Goal: Complete application form

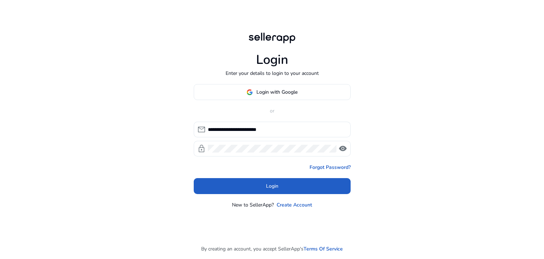
click at [298, 183] on span at bounding box center [272, 185] width 157 height 17
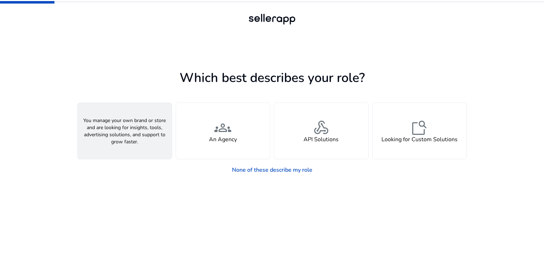
click at [131, 147] on div "person A Seller" at bounding box center [125, 131] width 94 height 56
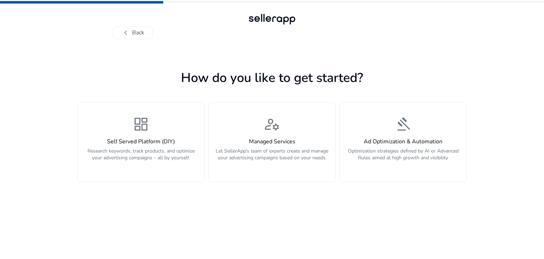
click at [131, 147] on div "Self Served Platform (DIY) Research keywords, track products, and optimize your…" at bounding box center [141, 153] width 118 height 30
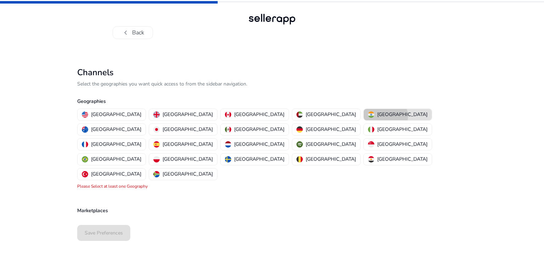
click at [377, 116] on p "[GEOGRAPHIC_DATA]" at bounding box center [402, 114] width 50 height 7
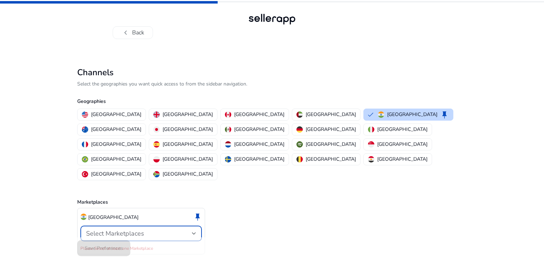
click at [186, 229] on div "Select Marketplaces" at bounding box center [139, 233] width 106 height 8
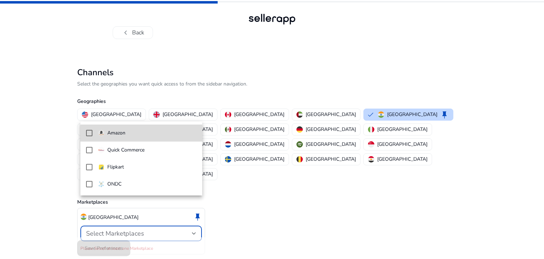
click at [123, 137] on mat-option "Amazon" at bounding box center [141, 132] width 122 height 17
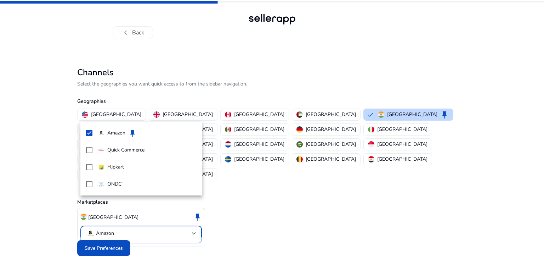
click at [106, 231] on div at bounding box center [272, 129] width 544 height 259
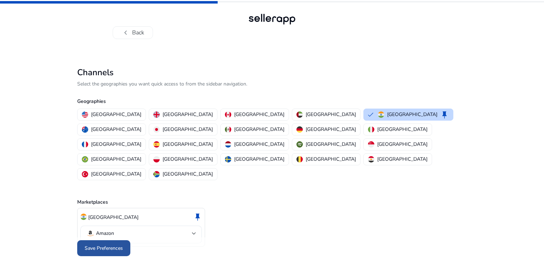
click at [112, 239] on span at bounding box center [103, 247] width 53 height 17
click at [112, 237] on div at bounding box center [272, 248] width 390 height 22
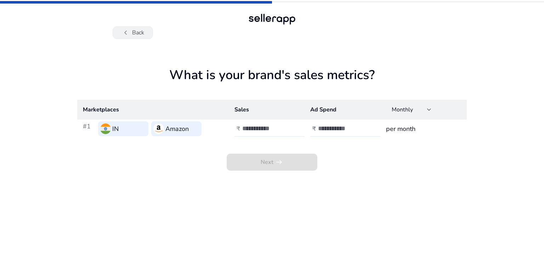
click at [132, 37] on button "chevron_left Back" at bounding box center [133, 32] width 40 height 13
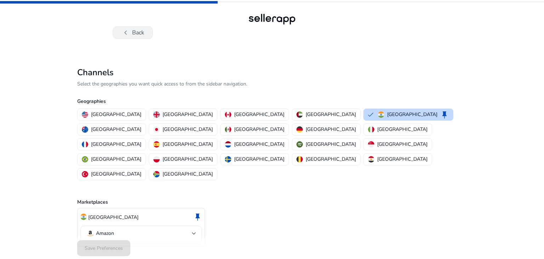
click at [134, 36] on button "chevron_left Back" at bounding box center [133, 32] width 40 height 13
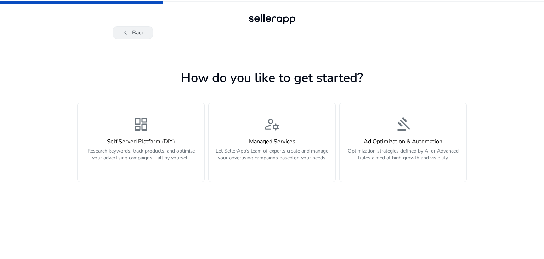
click at [124, 35] on span "chevron_left" at bounding box center [126, 32] width 9 height 9
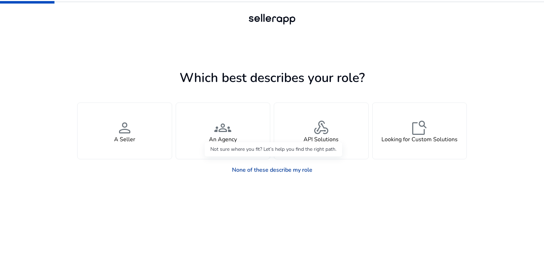
click at [262, 173] on link "None of these describe my role" at bounding box center [272, 170] width 92 height 14
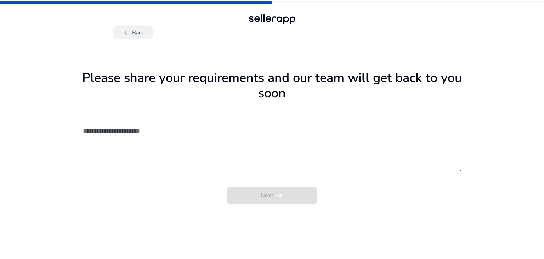
click at [128, 28] on span "chevron_left" at bounding box center [126, 32] width 9 height 9
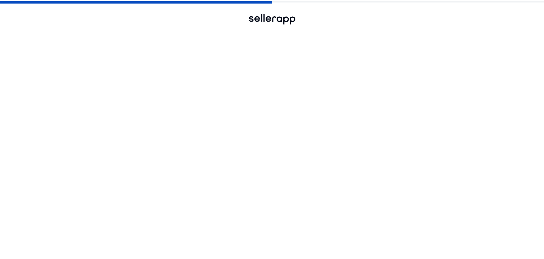
click at [128, 28] on span "chevron_left" at bounding box center [126, 32] width 9 height 9
